Goal: Information Seeking & Learning: Learn about a topic

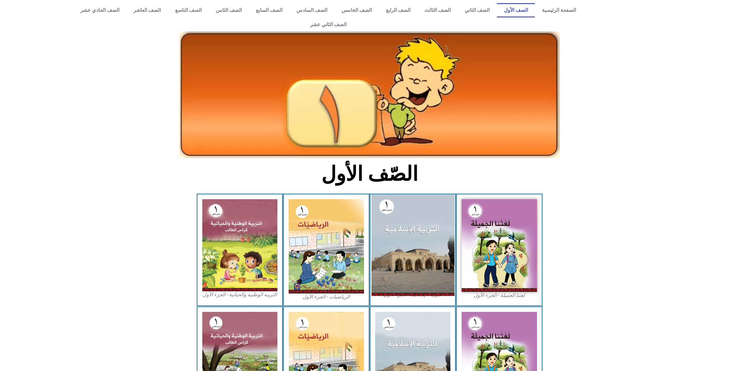
scroll to position [33, 0]
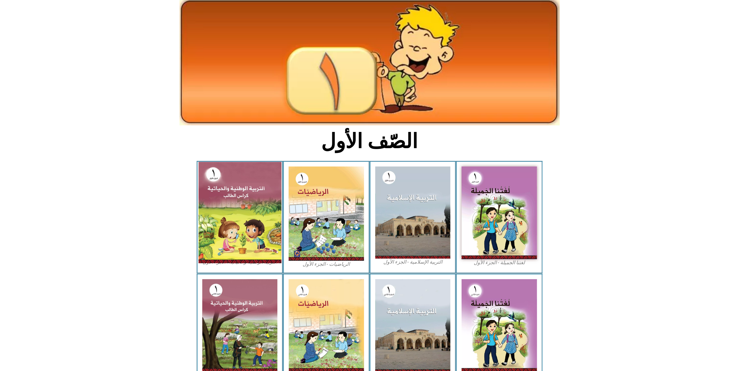
click at [256, 208] on img at bounding box center [239, 212] width 83 height 101
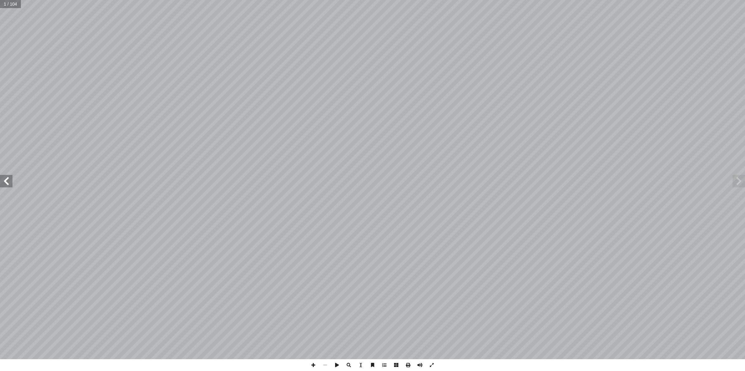
click at [5, 181] on span at bounding box center [6, 181] width 12 height 12
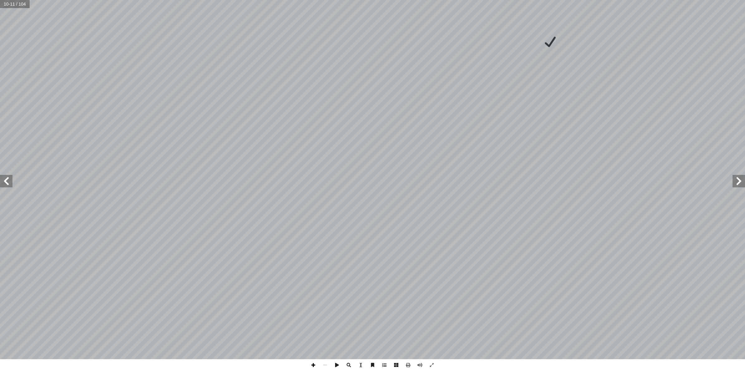
click at [315, 366] on span at bounding box center [313, 366] width 12 height 12
click at [316, 366] on span at bounding box center [313, 366] width 12 height 12
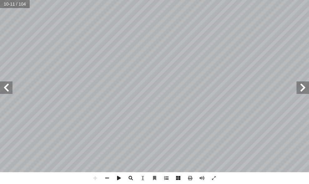
click at [141, 42] on html "الصفحة الرئيسية الصف الأول الصف الثاني الصف الثالث الصف الرابع الصف الخامس الصف…" at bounding box center [154, 21] width 309 height 42
click at [7, 89] on span at bounding box center [6, 88] width 12 height 12
click at [2, 86] on span at bounding box center [6, 88] width 12 height 12
